Goal: Information Seeking & Learning: Understand process/instructions

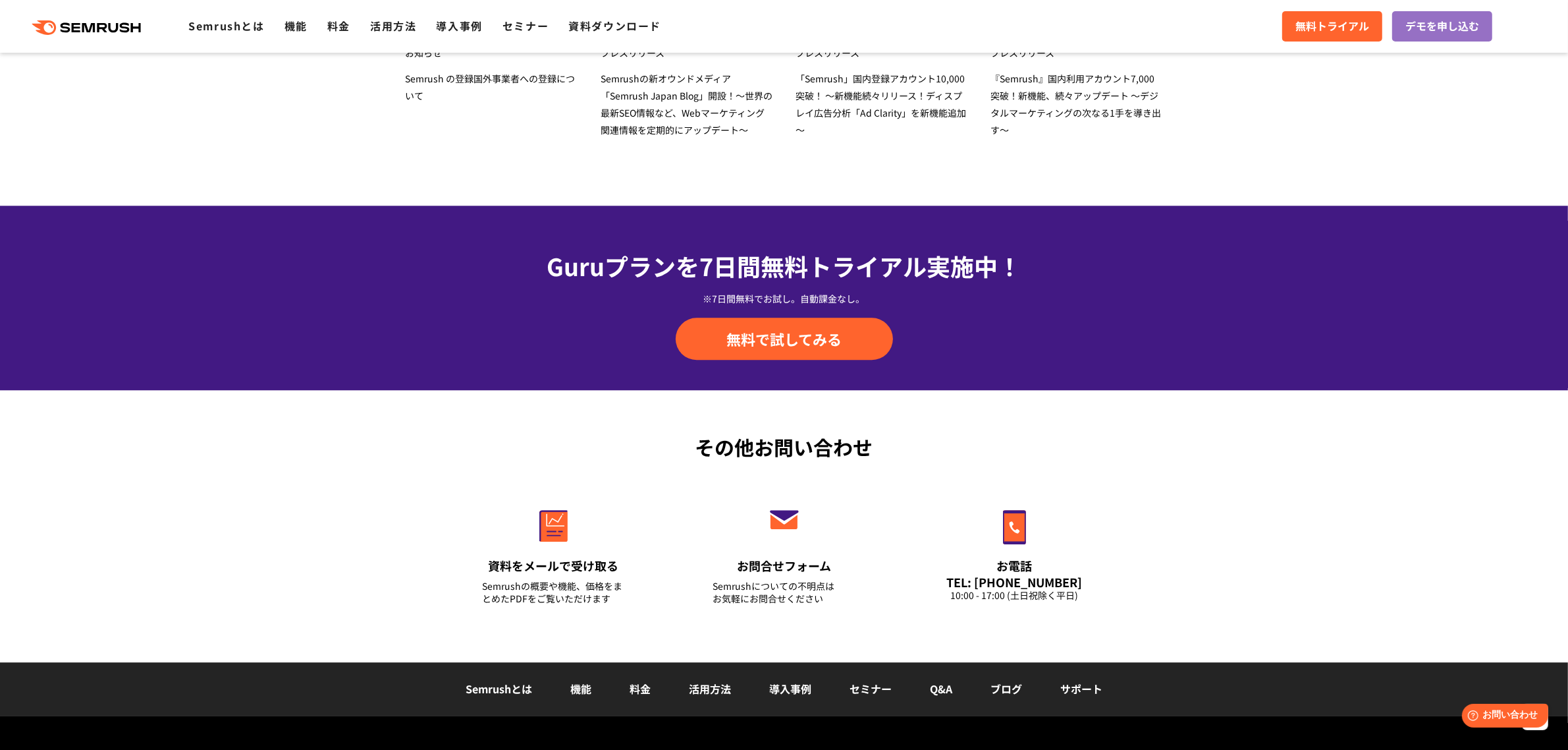
scroll to position [4458, 0]
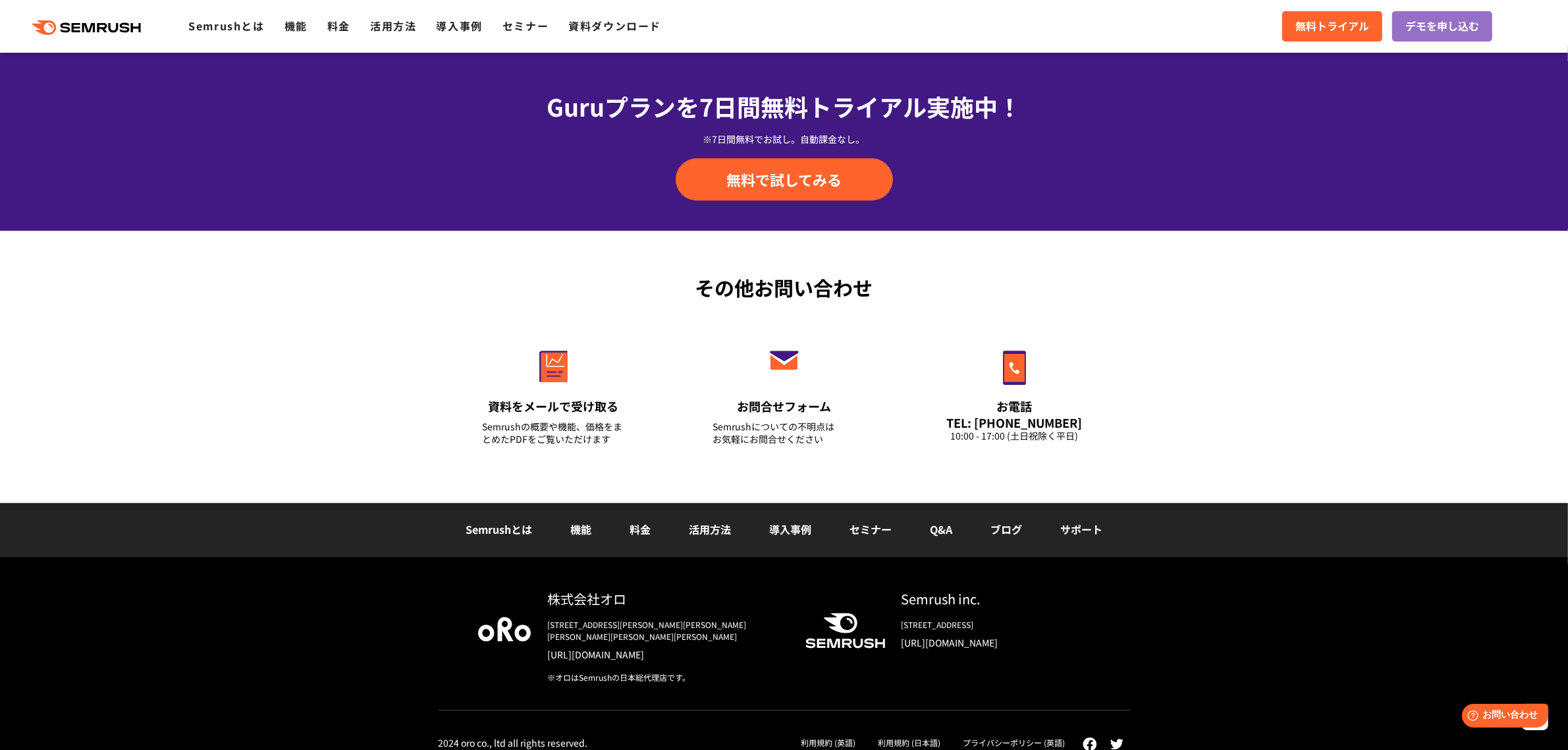
click at [939, 529] on link "Q&A" at bounding box center [941, 529] width 22 height 16
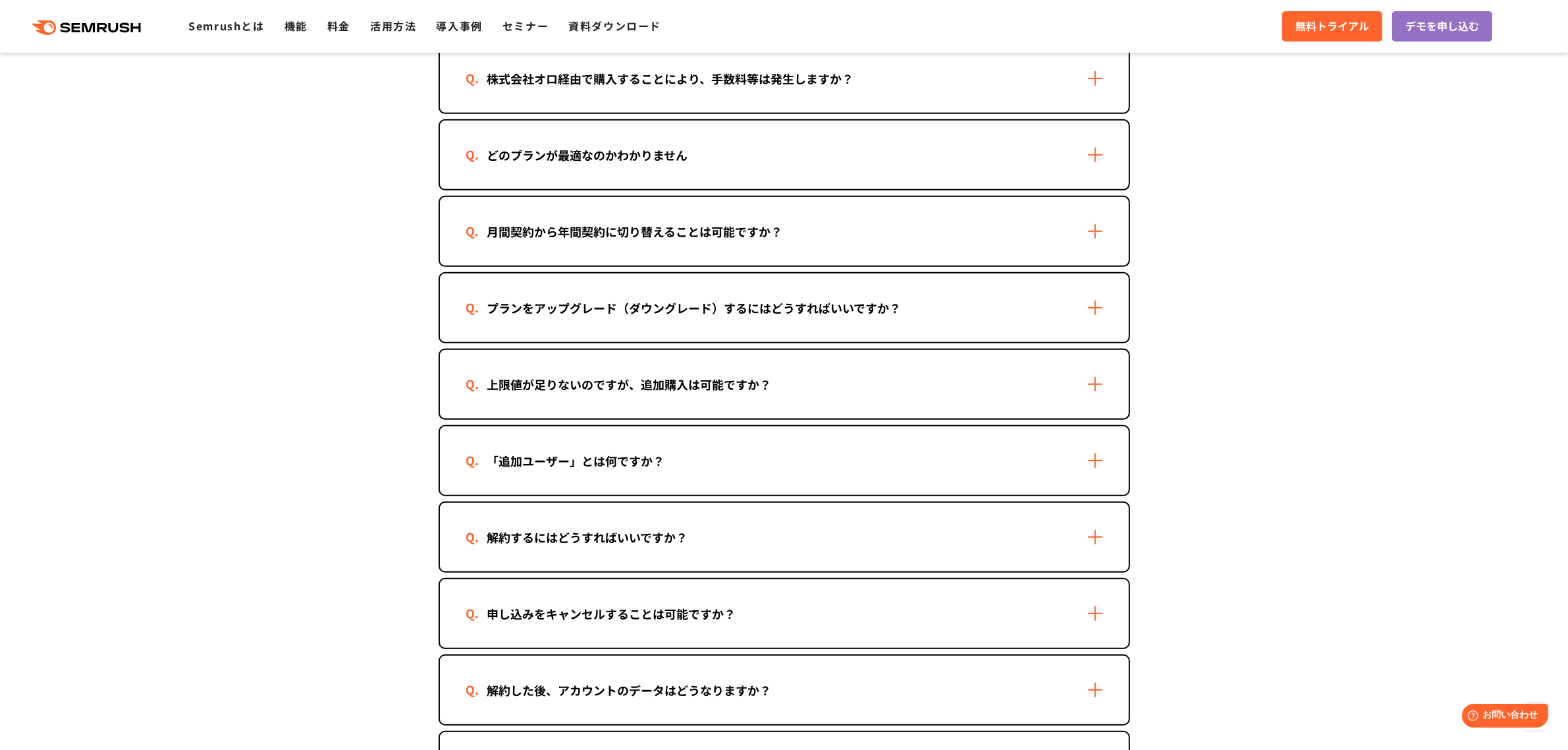
scroll to position [906, 0]
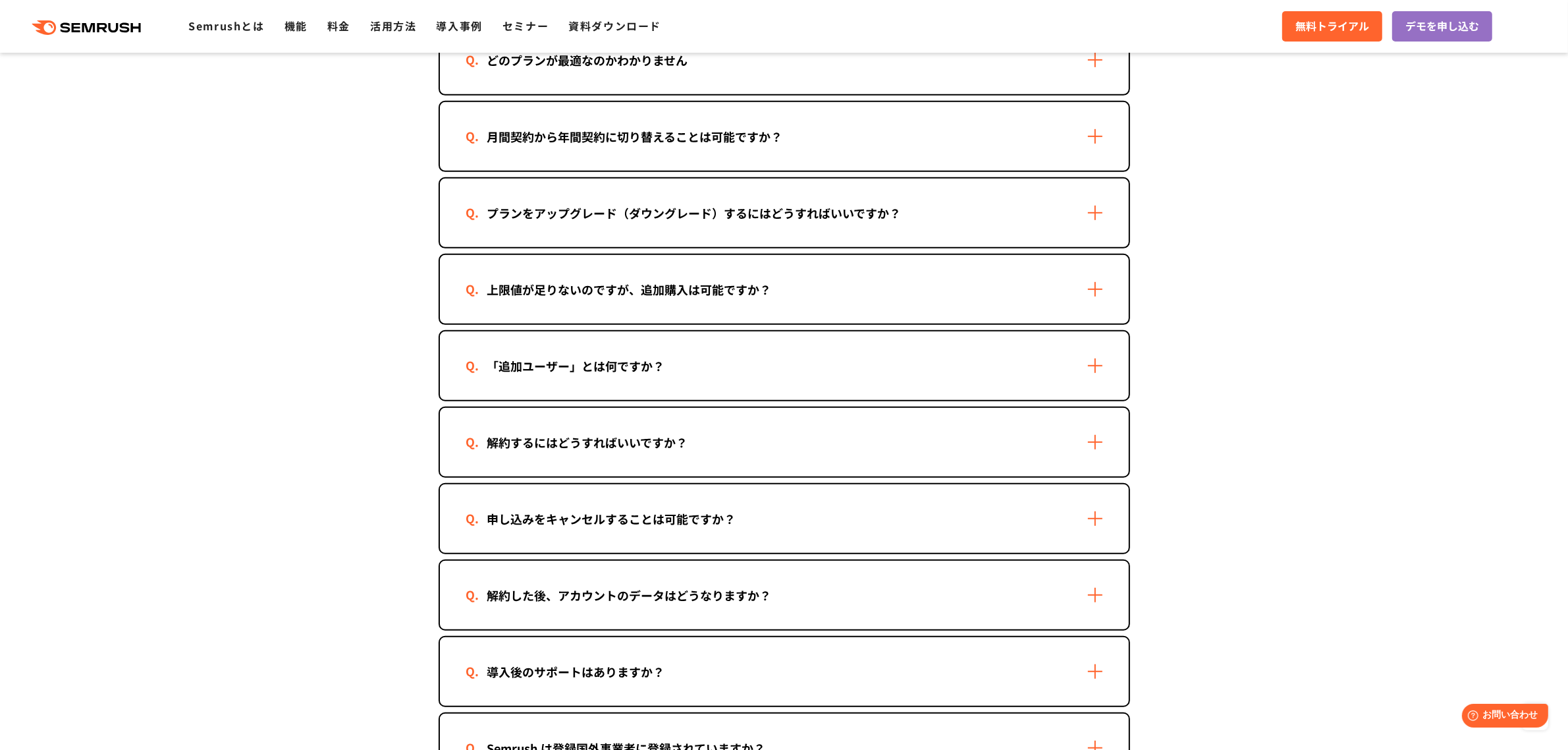
click at [680, 509] on div "申し込みをキャンセルすることは可能ですか？" at bounding box center [612, 519] width 291 height 19
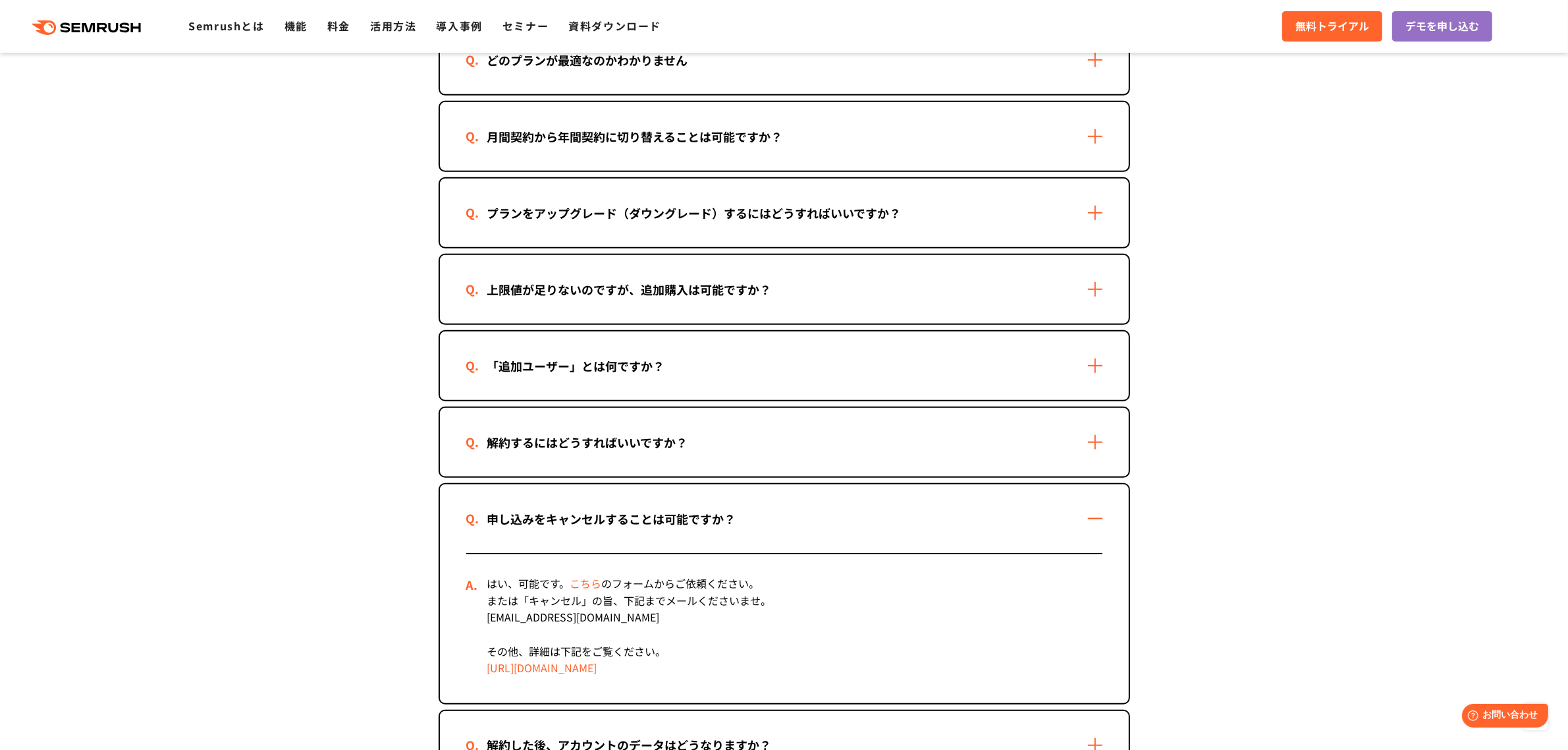
click at [597, 659] on link "[URL][DOMAIN_NAME]" at bounding box center [542, 667] width 110 height 16
